Goal: Information Seeking & Learning: Learn about a topic

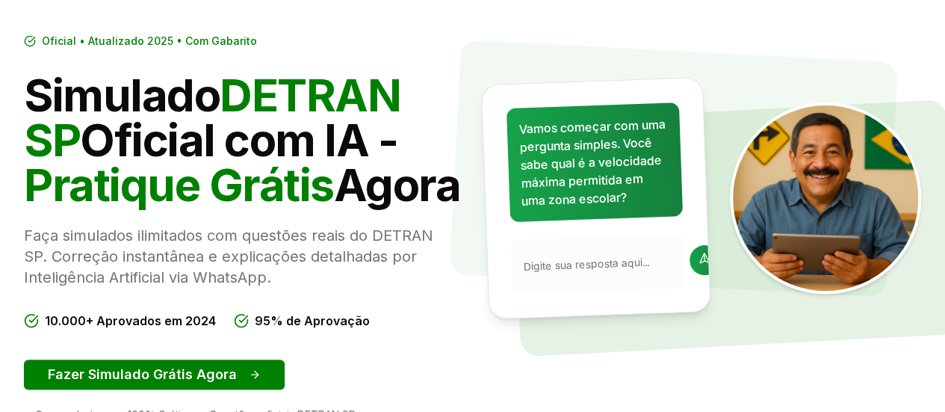
scroll to position [299, 0]
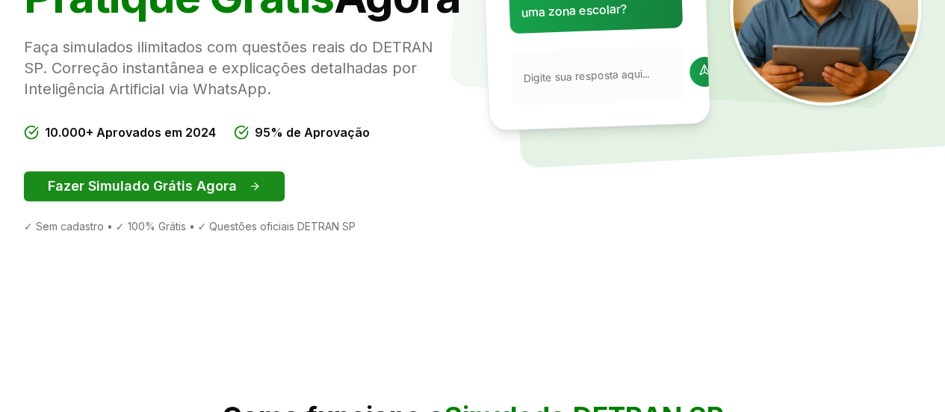
click at [137, 201] on button "Fazer Simulado Grátis Agora" at bounding box center [154, 186] width 261 height 30
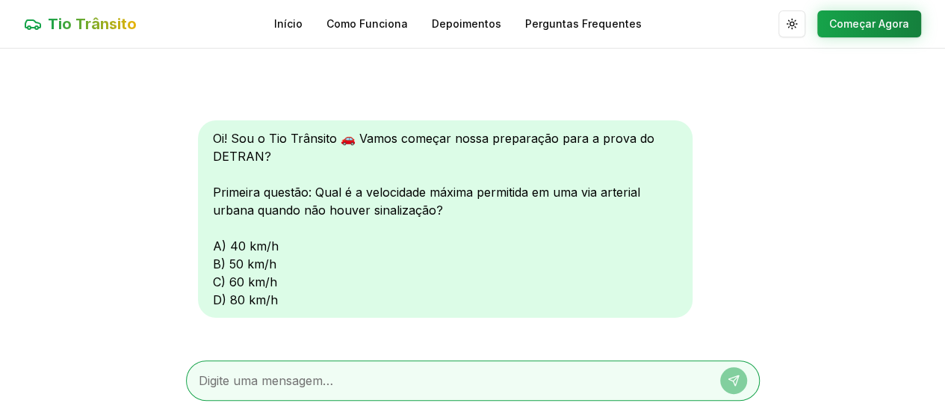
scroll to position [19, 0]
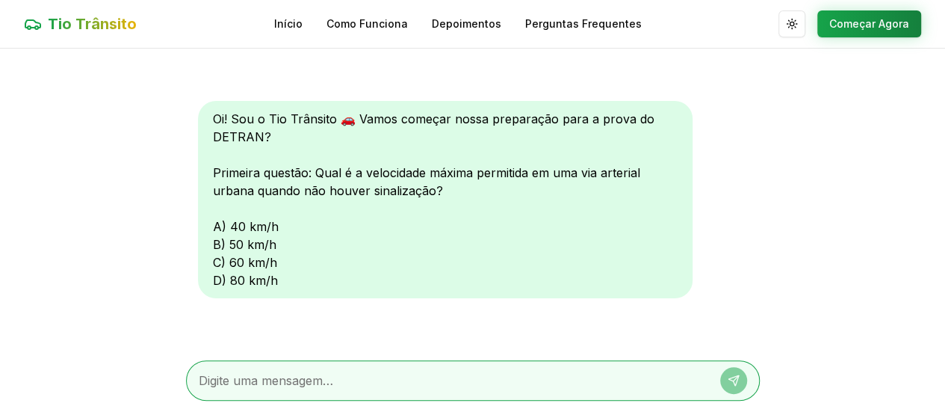
drag, startPoint x: 515, startPoint y: 302, endPoint x: 13, endPoint y: 196, distance: 513.0
click at [1, 202] on main "Oi! Sou o Tio Trânsito 🚗 Vamos começar nossa preparação para a prova do DETRAN?…" at bounding box center [472, 231] width 945 height 364
click at [300, 376] on textarea at bounding box center [452, 380] width 506 height 18
click at [230, 223] on div "Oi! Sou o Tio Trânsito 🚗 Vamos começar nossa preparação para a prova do DETRAN?…" at bounding box center [445, 199] width 494 height 197
click at [282, 376] on textarea at bounding box center [452, 380] width 506 height 18
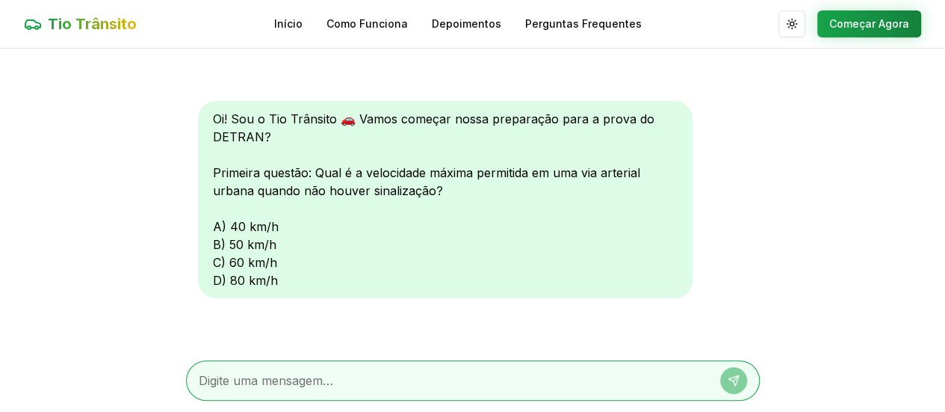
scroll to position [0, 0]
click at [336, 377] on textarea at bounding box center [452, 380] width 506 height 18
type textarea "40"
click at [721, 384] on button at bounding box center [733, 380] width 27 height 27
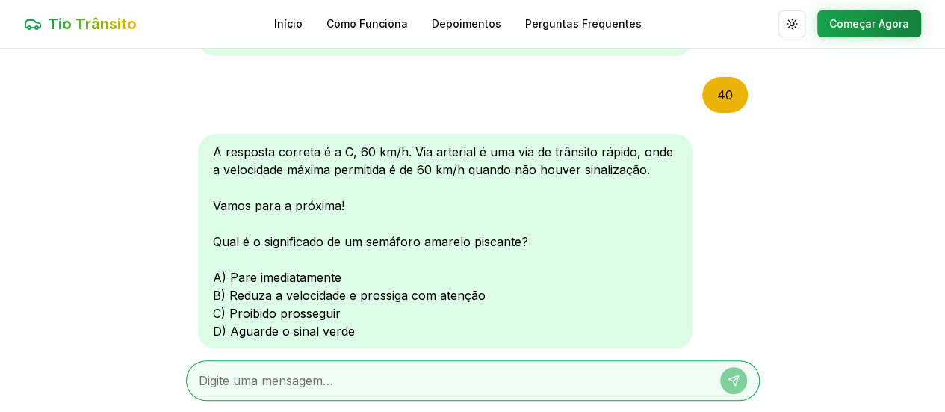
scroll to position [312, 0]
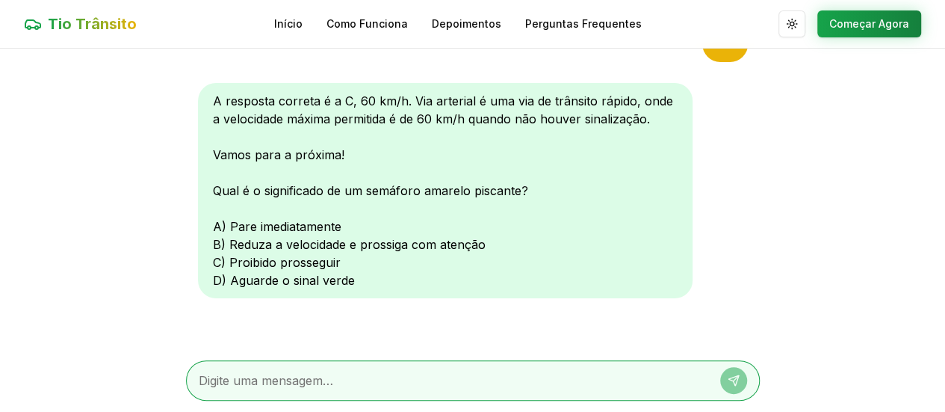
click at [393, 374] on textarea at bounding box center [452, 380] width 506 height 18
type textarea "B"
click at [732, 389] on button at bounding box center [733, 380] width 27 height 27
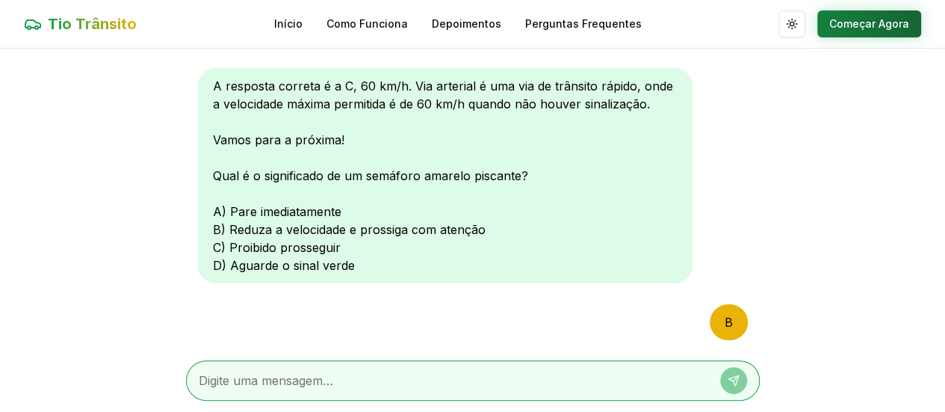
scroll to position [0, 0]
click at [875, 13] on button "Começar Agora" at bounding box center [869, 23] width 104 height 27
click at [879, 26] on button "Começar Agora" at bounding box center [869, 23] width 104 height 27
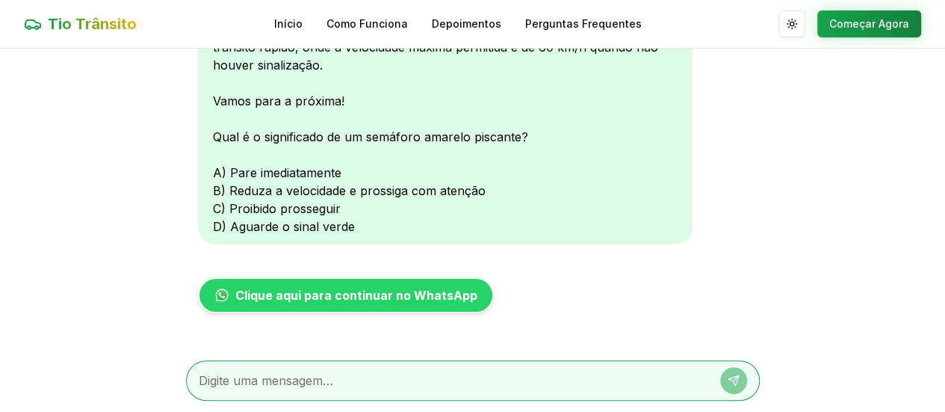
scroll to position [701, 0]
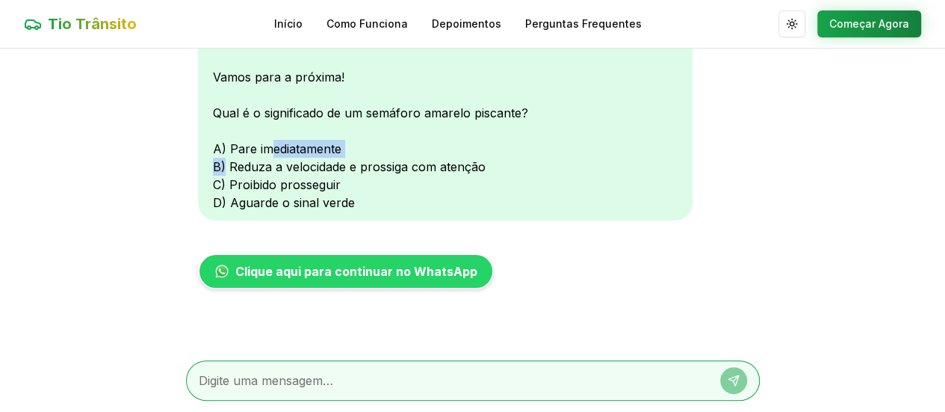
drag, startPoint x: 224, startPoint y: 165, endPoint x: 269, endPoint y: 155, distance: 46.0
click at [269, 155] on div "Ops! 😅 Erro comum. A resposta correta é a C, 60 km/h. Via arterial é uma via de…" at bounding box center [445, 103] width 494 height 233
click at [273, 185] on div "Ops! 😅 Erro comum. A resposta correta é a C, 60 km/h. Via arterial é uma via de…" at bounding box center [445, 103] width 494 height 233
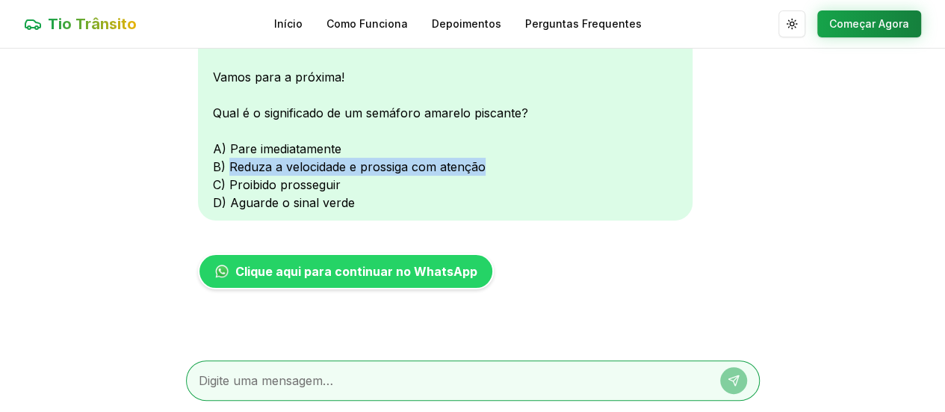
drag, startPoint x: 228, startPoint y: 167, endPoint x: 503, endPoint y: 170, distance: 275.6
click at [505, 169] on div "Ops! 😅 Erro comum. A resposta correta é a C, 60 km/h. Via arterial é uma via de…" at bounding box center [445, 103] width 494 height 233
copy div "Reduza a velocidade e prossiga com atenção"
click at [306, 389] on div at bounding box center [473, 380] width 574 height 40
click at [308, 383] on textarea at bounding box center [452, 380] width 506 height 18
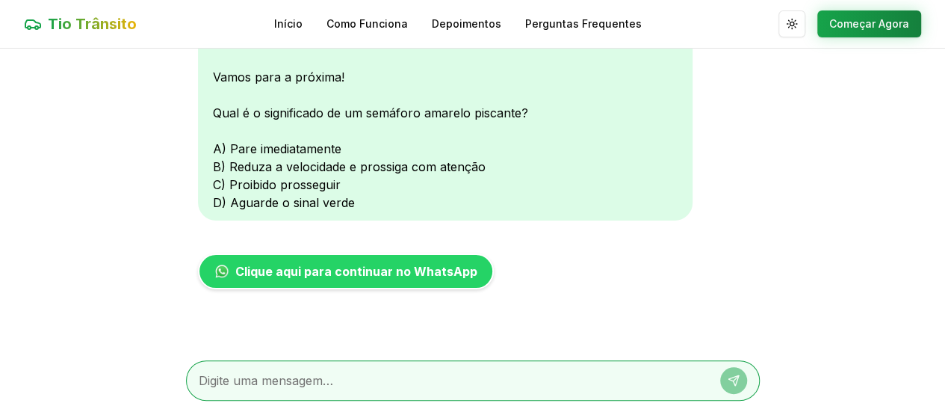
paste textarea "Reduza a velocidade e prossiga com atenção"
type textarea "Reduza a velocidade e prossiga com atenção"
click at [723, 383] on button at bounding box center [733, 380] width 27 height 27
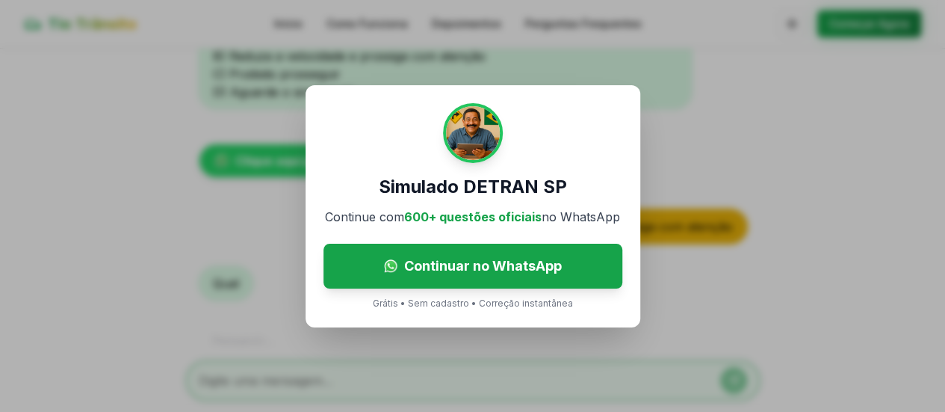
scroll to position [868, 0]
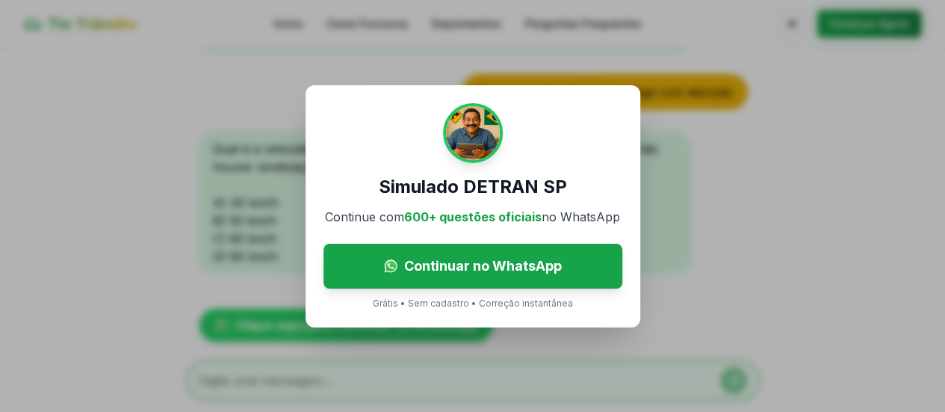
click at [571, 365] on div "Simulado DETRAN SP Continue com 600+ questões oficiais no WhatsApp Continuar no…" at bounding box center [472, 206] width 945 height 412
click at [819, 252] on div "Simulado DETRAN SP Continue com 600+ questões oficiais no WhatsApp Continuar no…" at bounding box center [472, 206] width 945 height 412
